Goal: Transaction & Acquisition: Purchase product/service

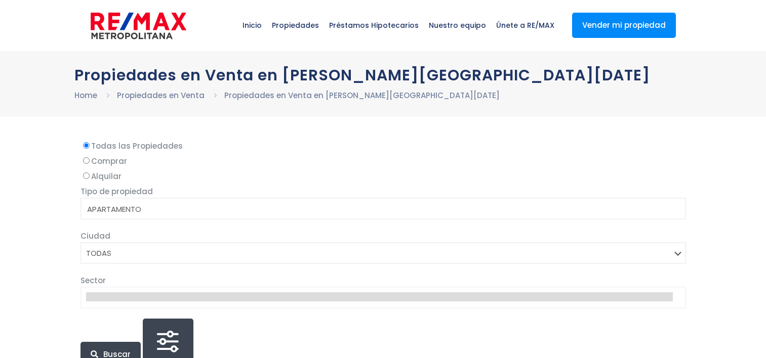
select select
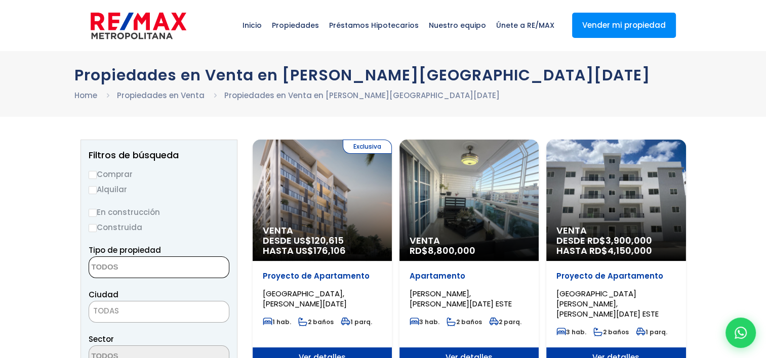
click at [156, 262] on textarea "Search" at bounding box center [138, 268] width 98 height 22
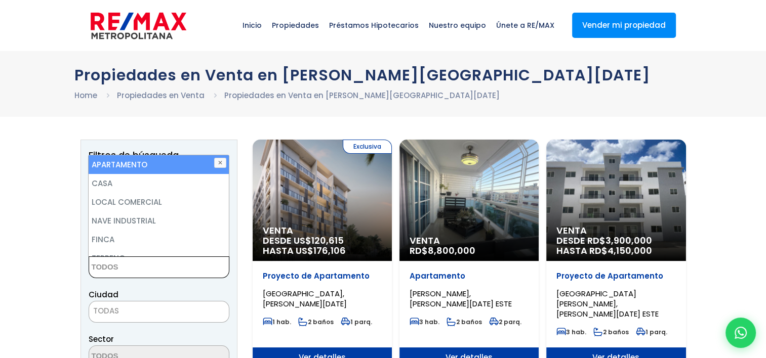
click at [135, 157] on li "APARTAMENTO" at bounding box center [159, 164] width 140 height 19
select select "apartment"
click at [155, 160] on li "APARTAMENTO" at bounding box center [159, 164] width 140 height 19
click at [145, 162] on li "APARTAMENTO" at bounding box center [159, 164] width 140 height 19
select select "apartment"
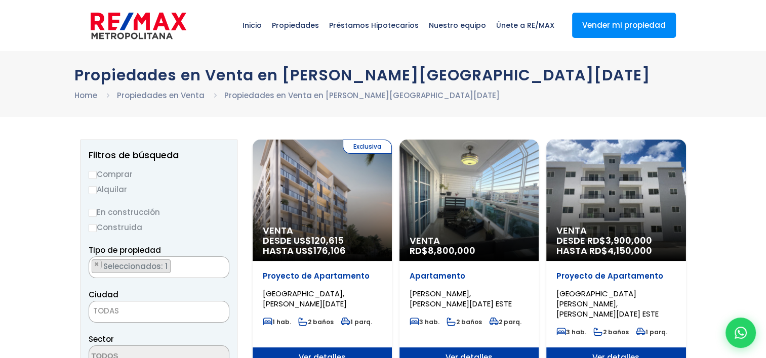
click at [117, 175] on label "Comprar" at bounding box center [159, 174] width 141 height 13
click at [97, 175] on input "Comprar" at bounding box center [93, 175] width 8 height 8
radio input "true"
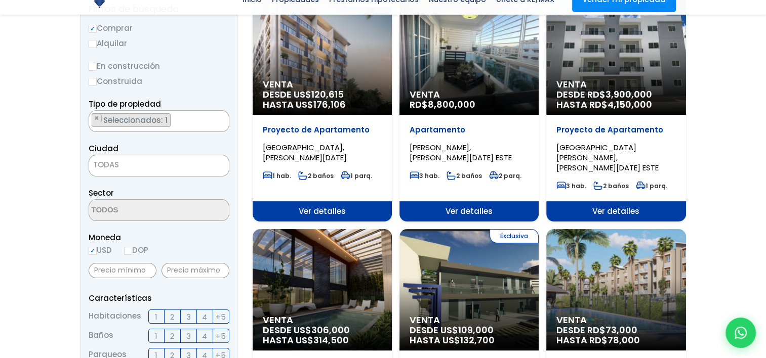
scroll to position [152, 0]
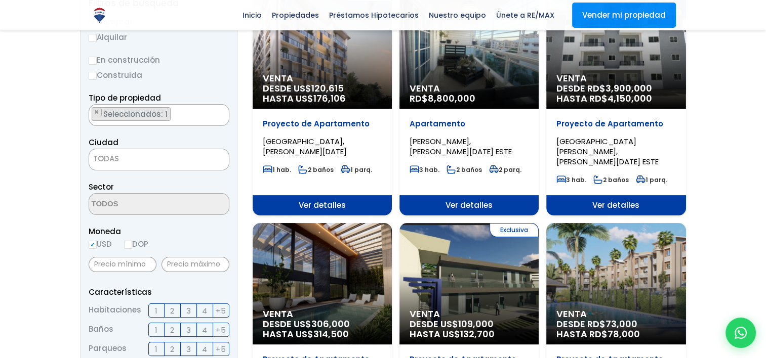
click at [140, 157] on span "TODAS" at bounding box center [159, 159] width 140 height 14
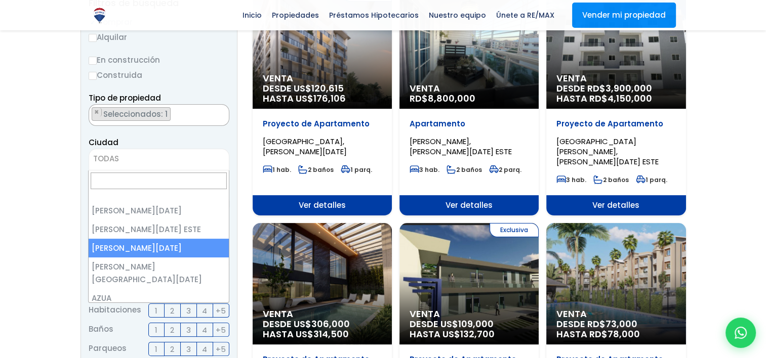
select select "149"
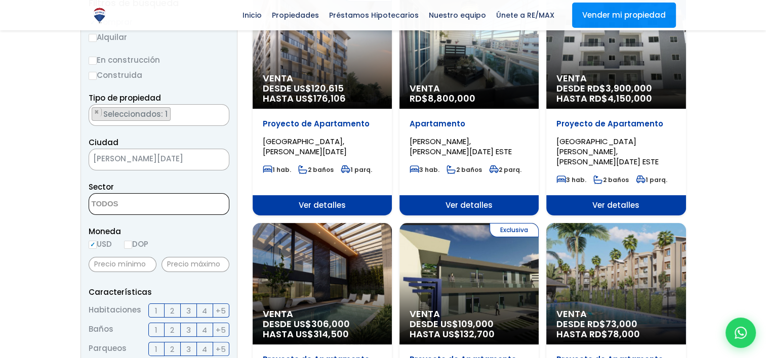
click at [146, 209] on textarea "Search" at bounding box center [138, 205] width 98 height 22
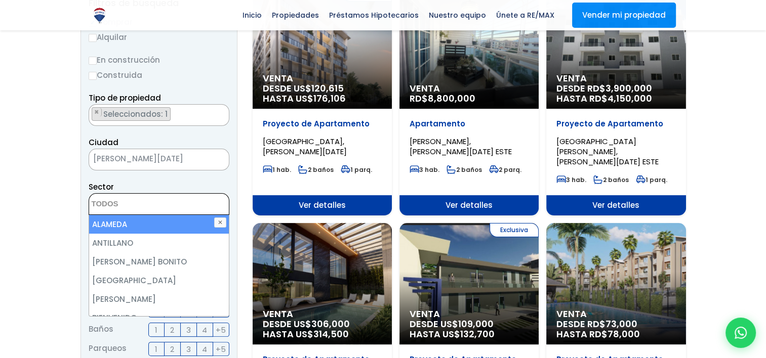
click at [138, 225] on li "ALAMEDA" at bounding box center [159, 224] width 140 height 19
select select "13412"
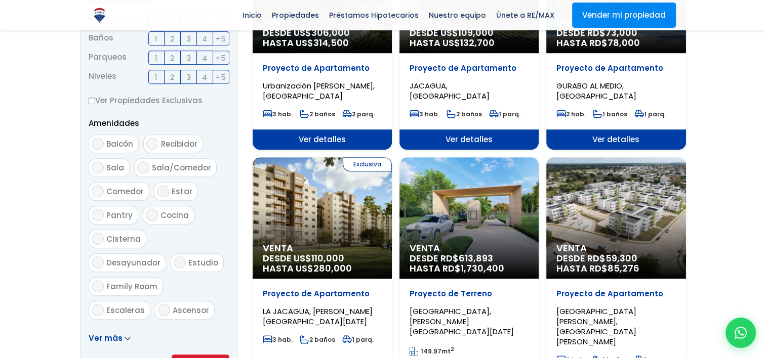
scroll to position [557, 0]
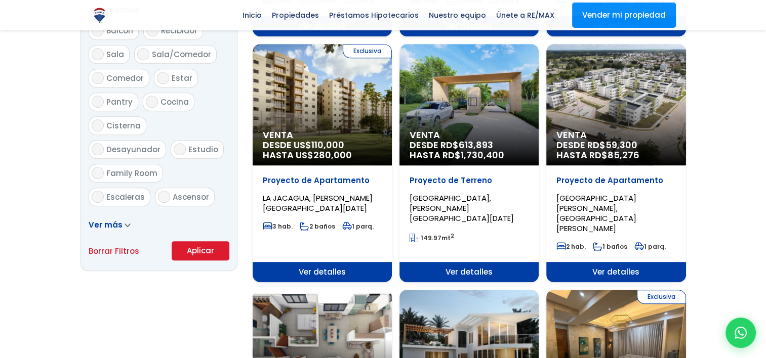
click at [188, 249] on button "Aplicar" at bounding box center [201, 250] width 58 height 19
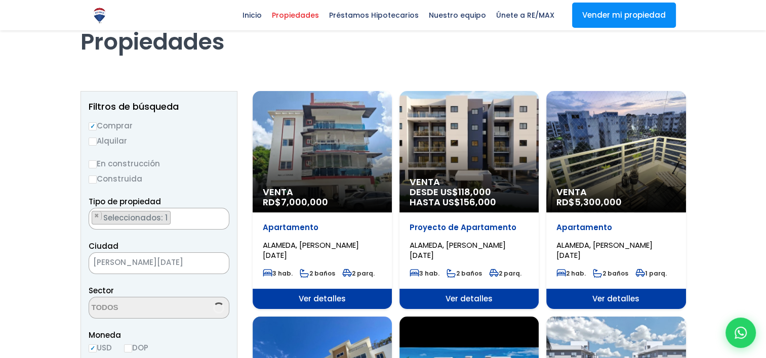
select select "13412"
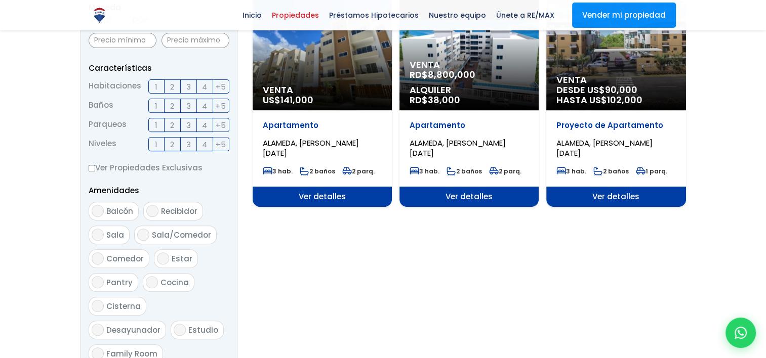
scroll to position [75, 0]
